Goal: Transaction & Acquisition: Purchase product/service

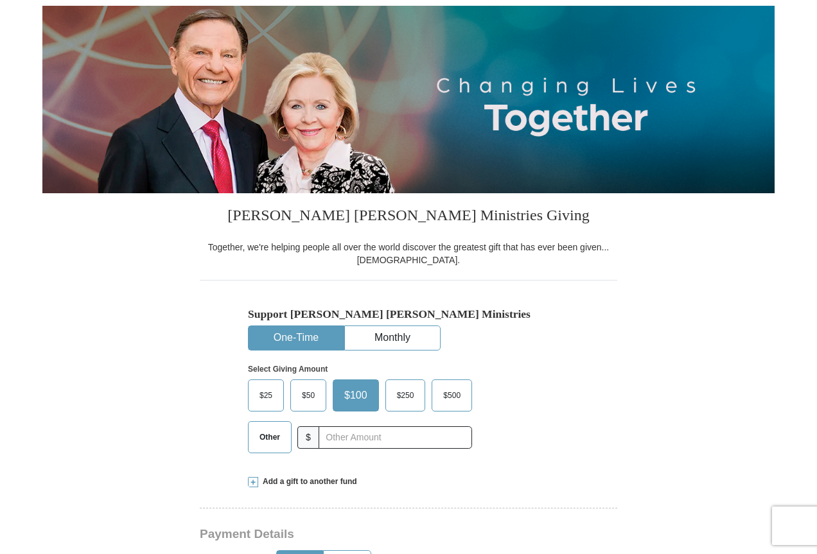
scroll to position [193, 0]
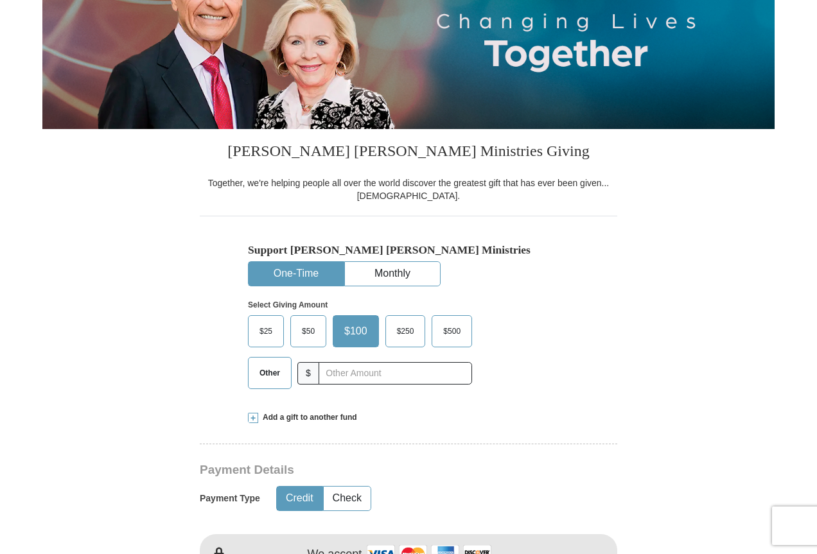
click at [270, 375] on span "Other" at bounding box center [269, 372] width 33 height 19
click at [0, 0] on input "Other" at bounding box center [0, 0] width 0 height 0
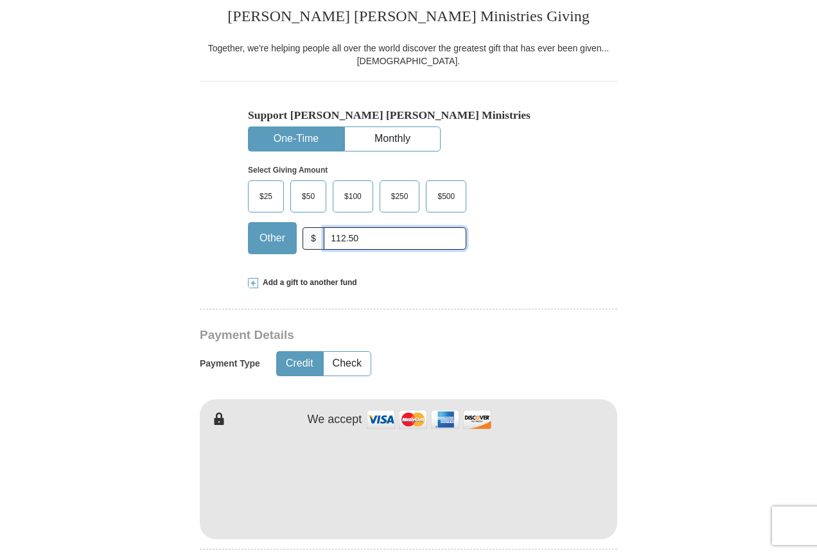
scroll to position [385, 0]
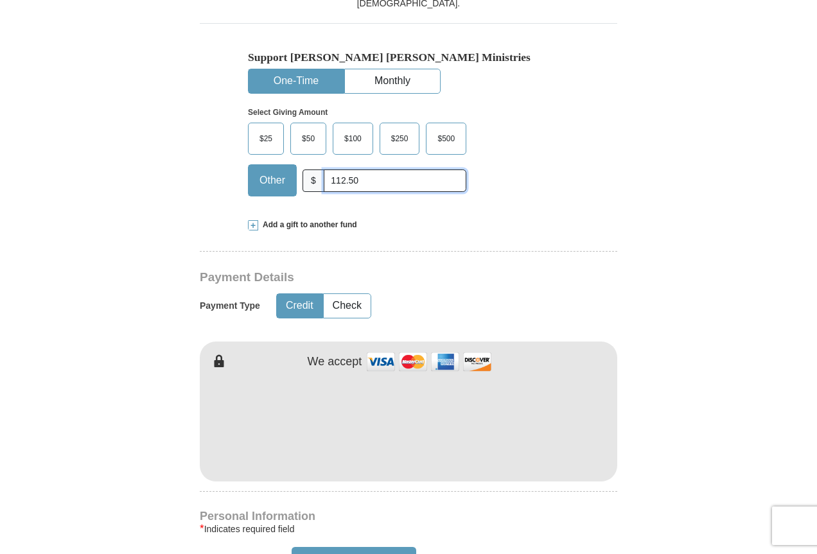
type input "112.50"
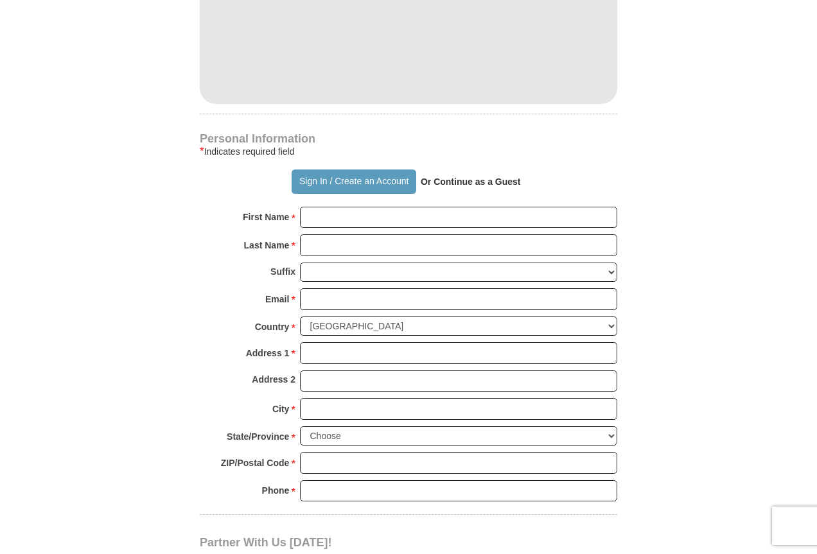
scroll to position [771, 0]
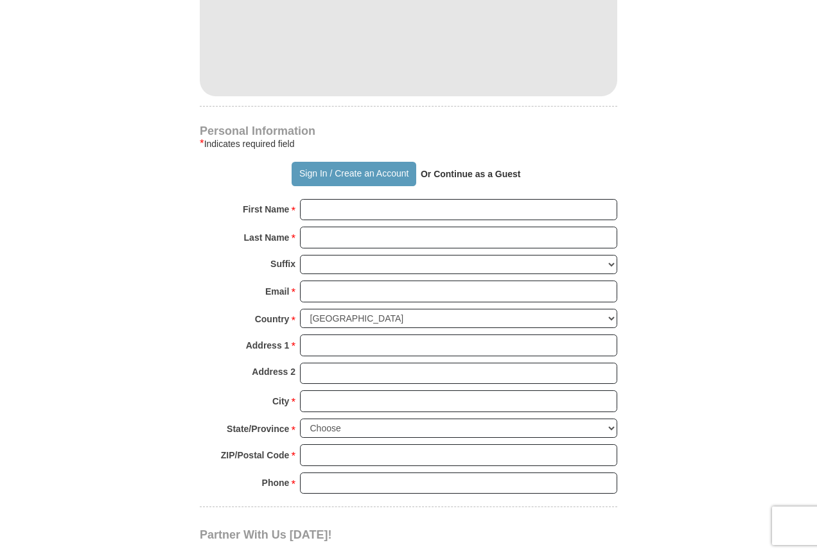
click at [464, 175] on strong "Or Continue as a Guest" at bounding box center [471, 174] width 100 height 10
click at [396, 177] on button "Sign In / Create an Account" at bounding box center [354, 174] width 124 height 24
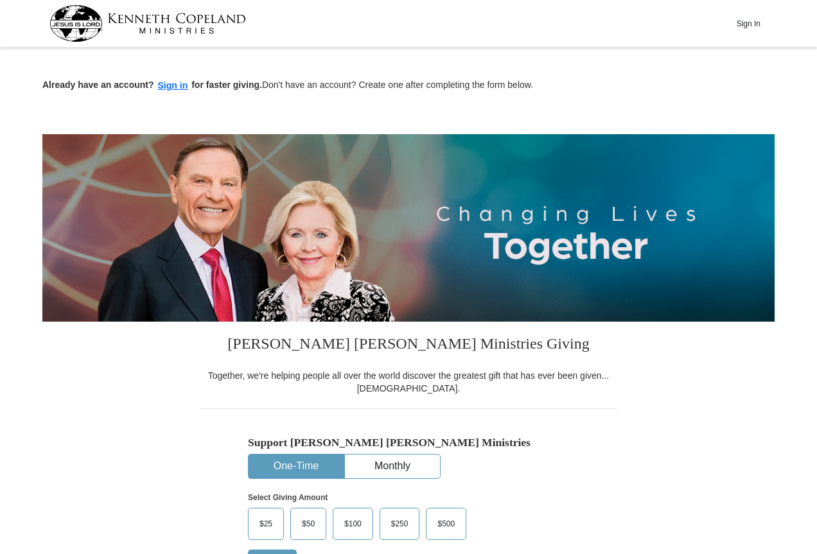
scroll to position [771, 0]
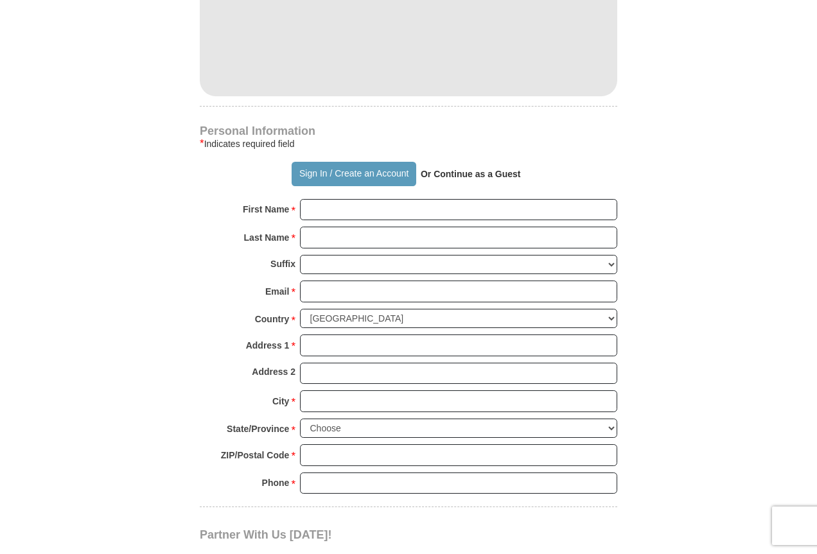
click at [449, 178] on strong "Or Continue as a Guest" at bounding box center [471, 174] width 100 height 10
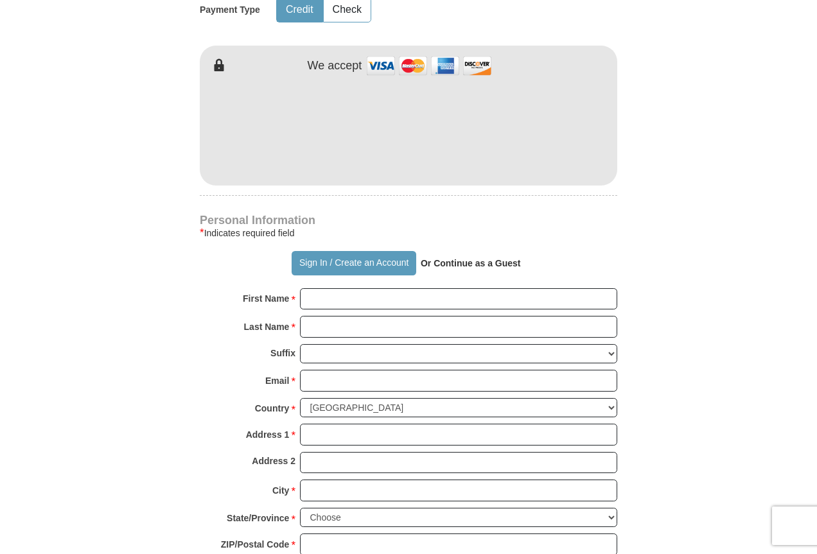
scroll to position [706, 0]
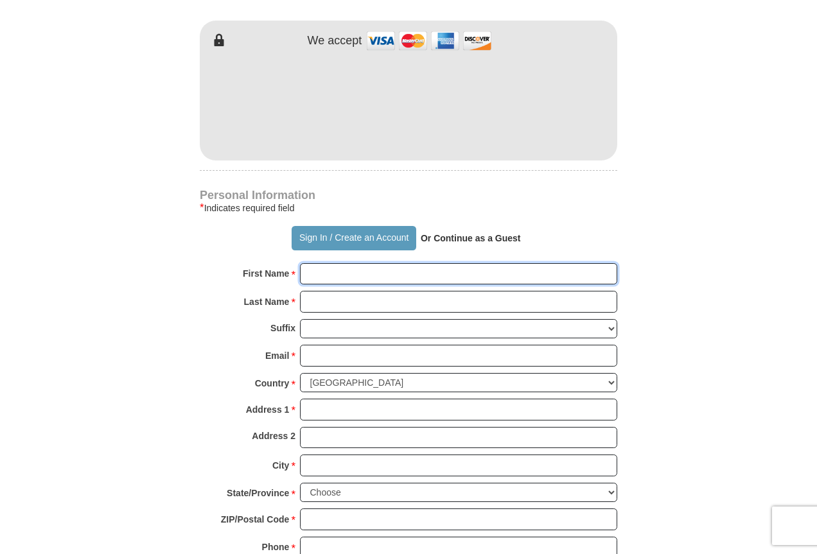
click at [358, 267] on input "First Name *" at bounding box center [458, 274] width 317 height 22
type input "[PERSON_NAME]"
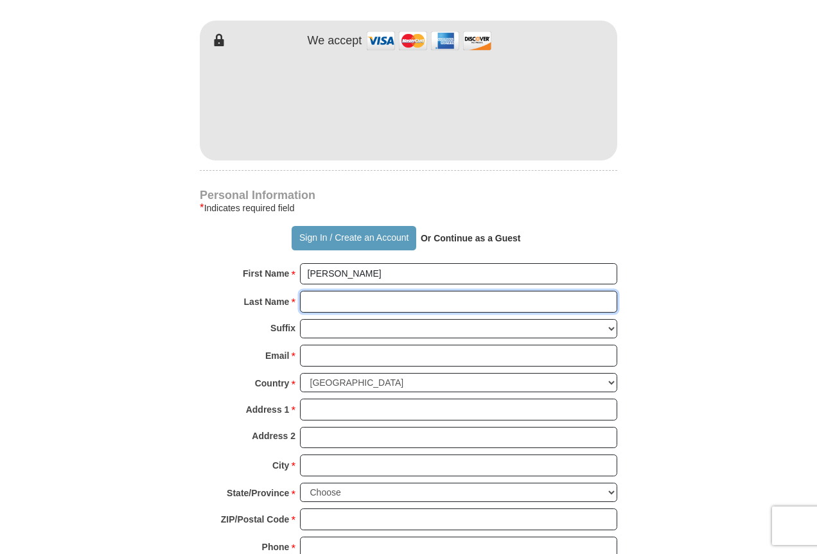
click at [378, 304] on input "Last Name *" at bounding box center [458, 302] width 317 height 22
type input "[PERSON_NAME]"
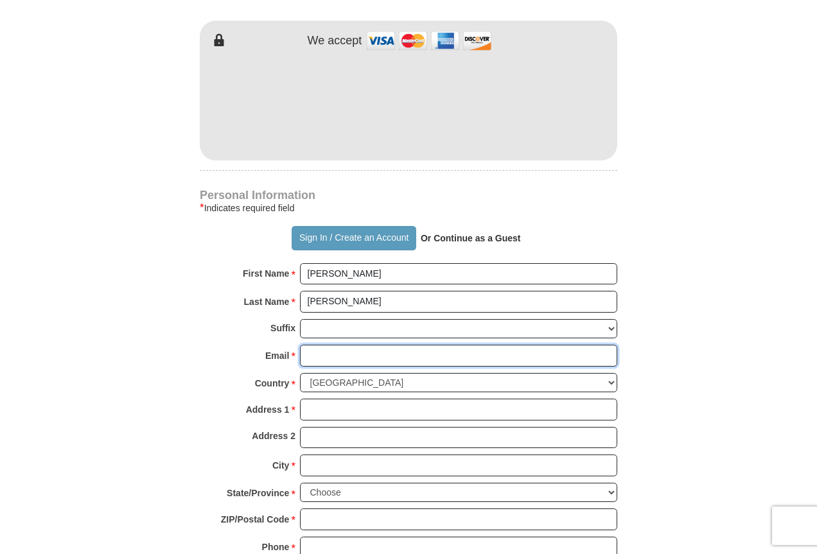
click at [396, 357] on input "Email *" at bounding box center [458, 356] width 317 height 22
type input "gsmallwood@att.net"
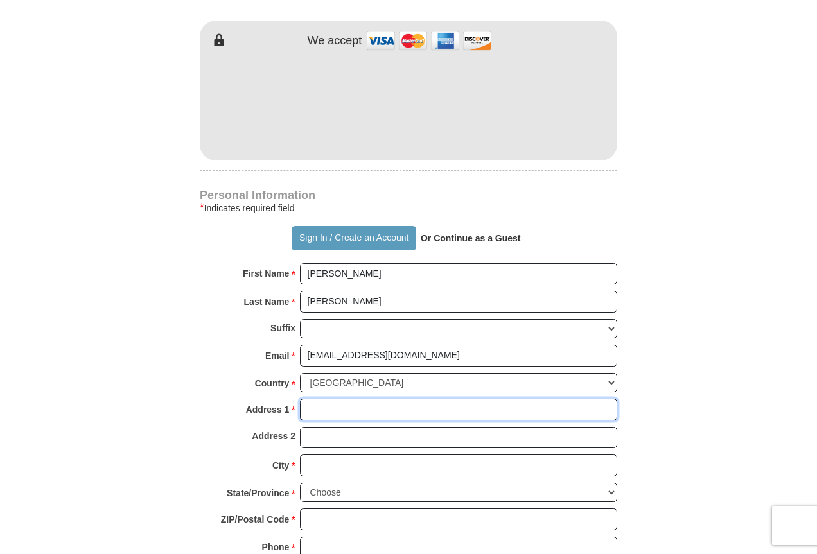
type input "3153 Falcon Bridge Dr"
type input "Columbus"
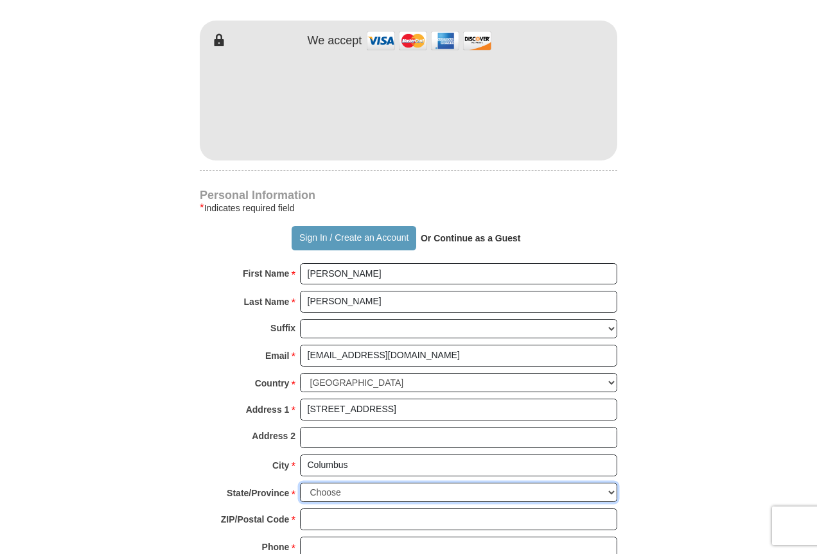
select select "OH"
type input "43232"
type input "6142185345"
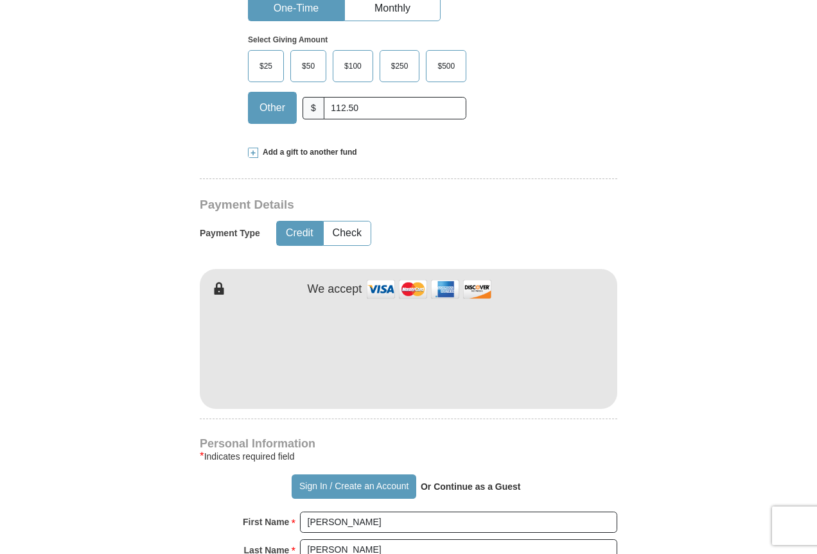
scroll to position [449, 0]
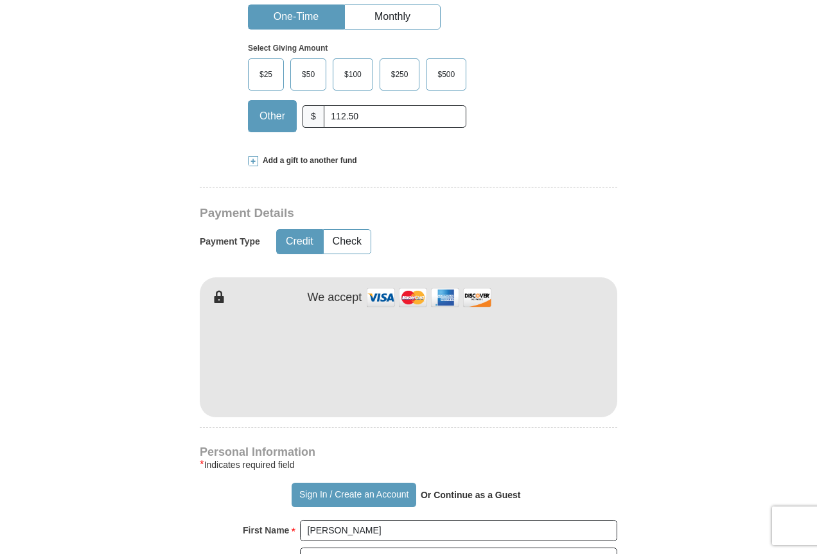
click at [265, 122] on span "Other" at bounding box center [272, 116] width 39 height 19
click at [0, 0] on input "Other" at bounding box center [0, 0] width 0 height 0
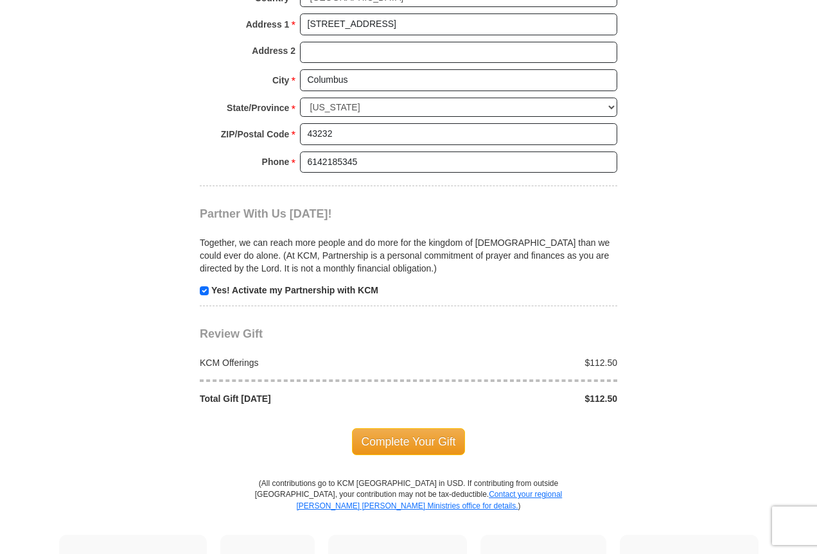
scroll to position [1156, 0]
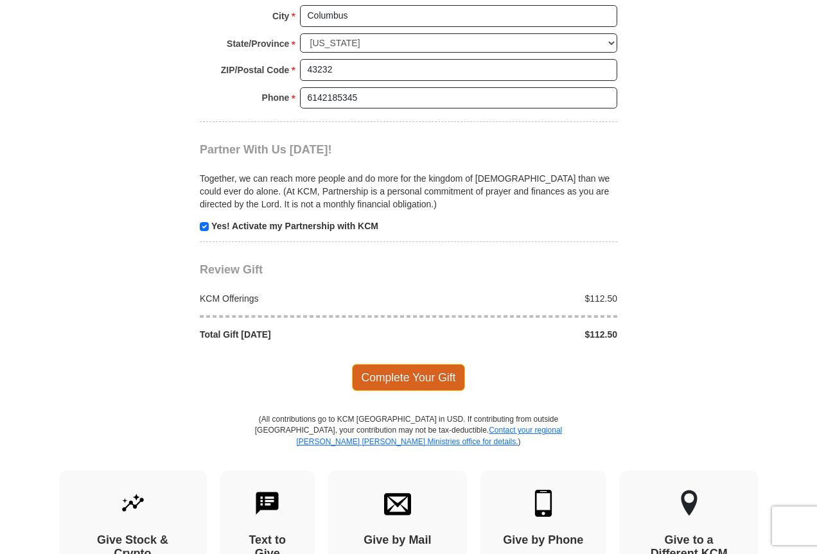
click at [428, 379] on span "Complete Your Gift" at bounding box center [409, 377] width 114 height 27
